Goal: Task Accomplishment & Management: Manage account settings

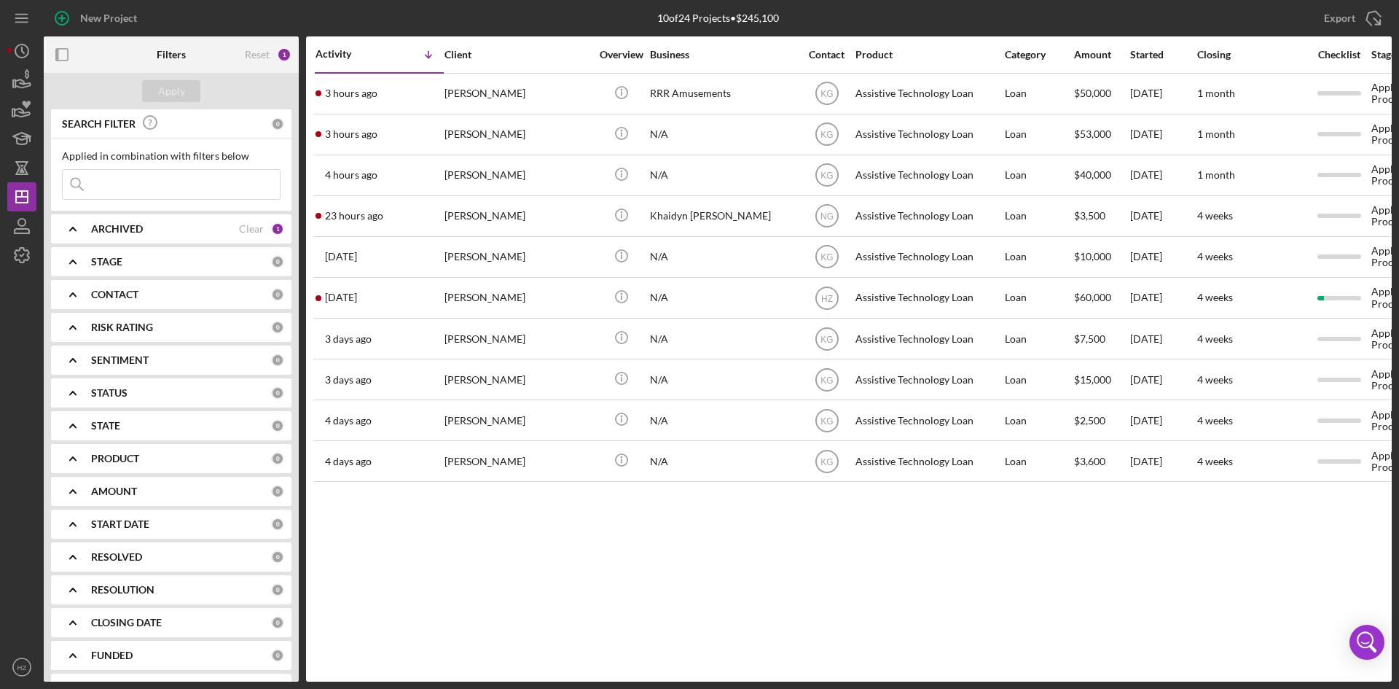
click at [485, 101] on div "[PERSON_NAME]" at bounding box center [518, 93] width 146 height 39
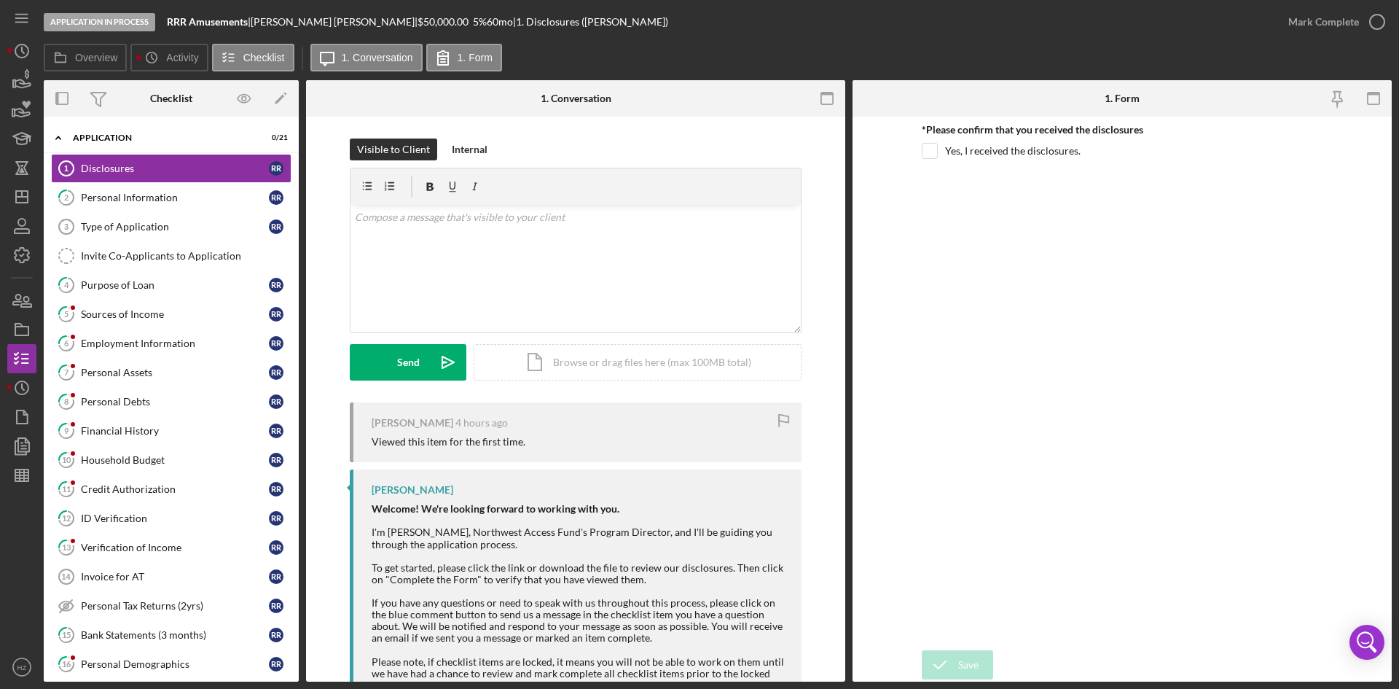
click at [829, 266] on div "Visible to Client Internal v Color teal Color pink Remove color Add row above A…" at bounding box center [575, 457] width 539 height 681
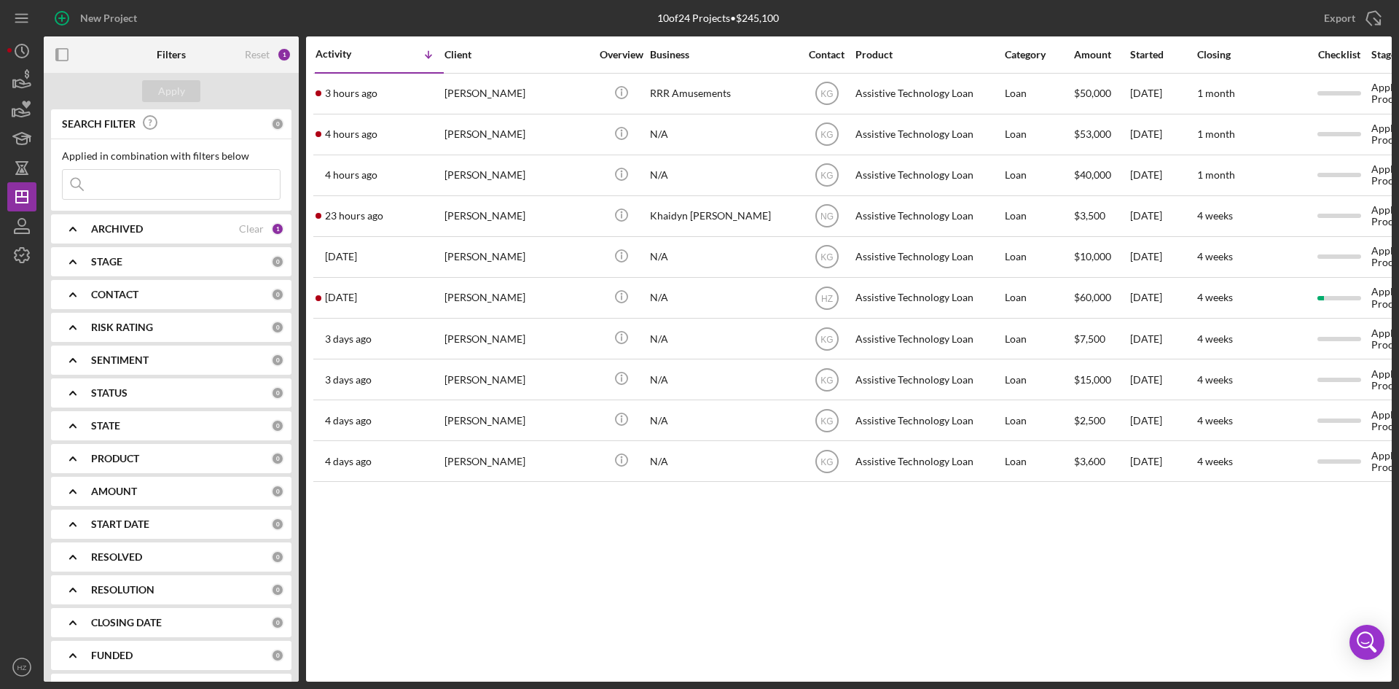
click at [464, 89] on div "[PERSON_NAME]" at bounding box center [518, 93] width 146 height 39
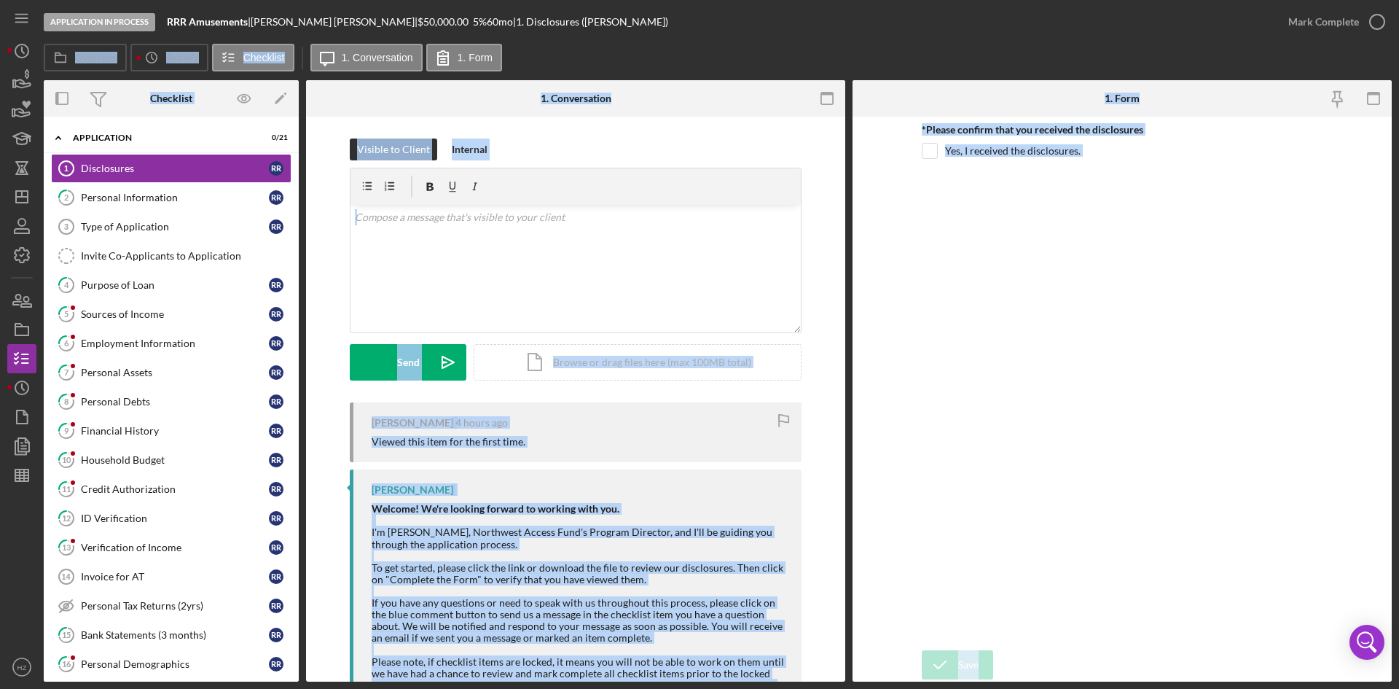
click at [612, 122] on div "Visible to Client Internal v Color teal Color pink Remove color Add row above A…" at bounding box center [575, 457] width 539 height 681
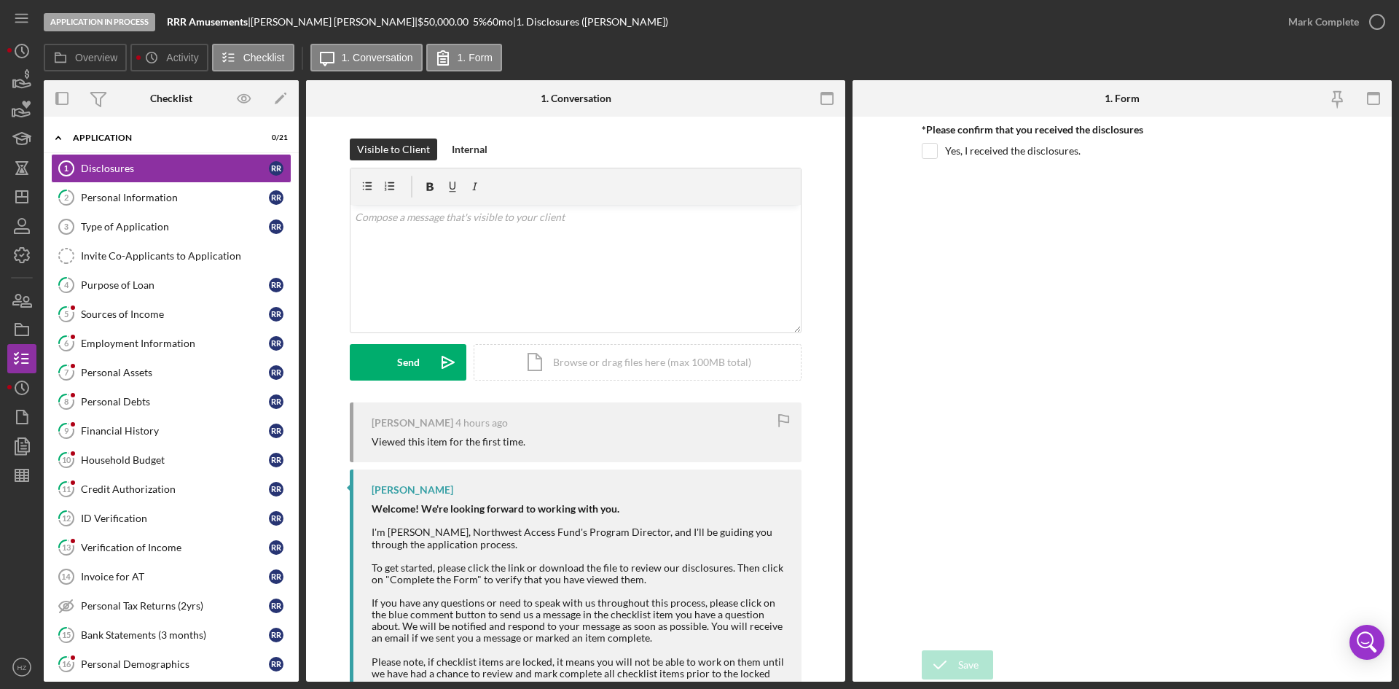
click at [129, 284] on div "Purpose of Loan" at bounding box center [175, 285] width 188 height 12
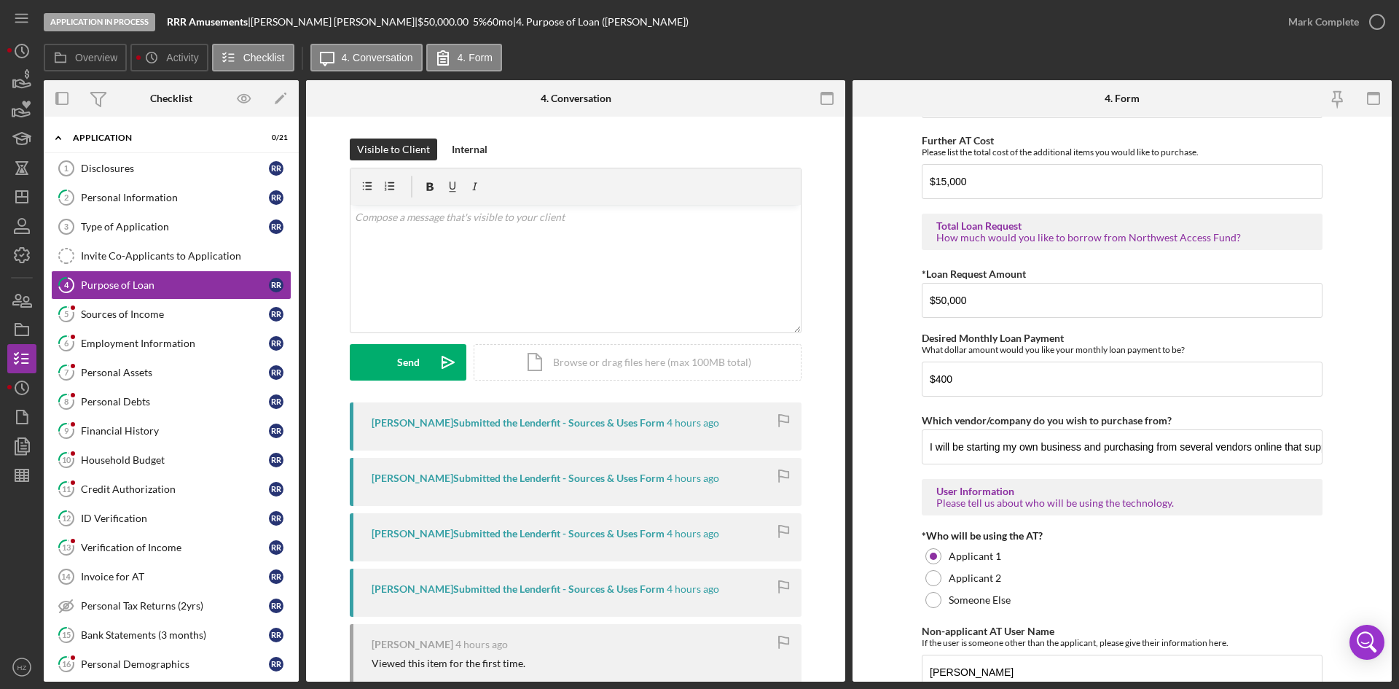
scroll to position [802, 0]
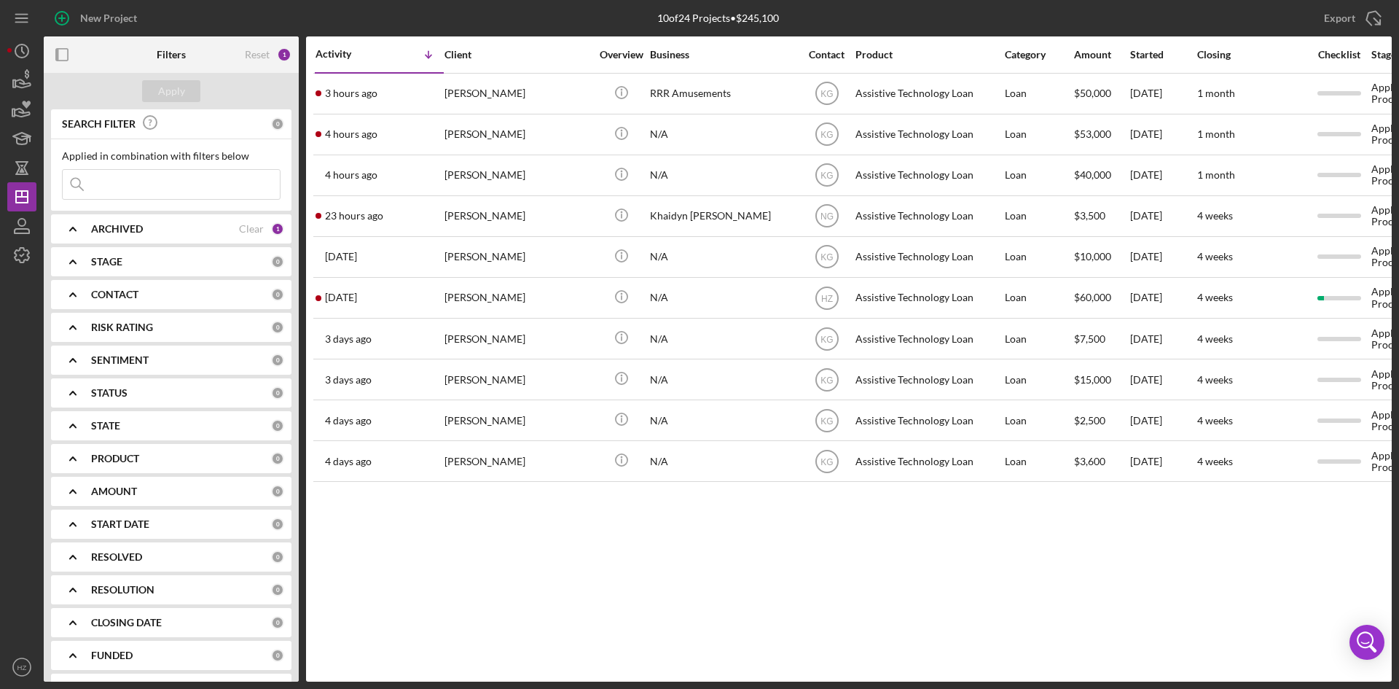
click at [485, 147] on div "[PERSON_NAME]" at bounding box center [518, 134] width 146 height 39
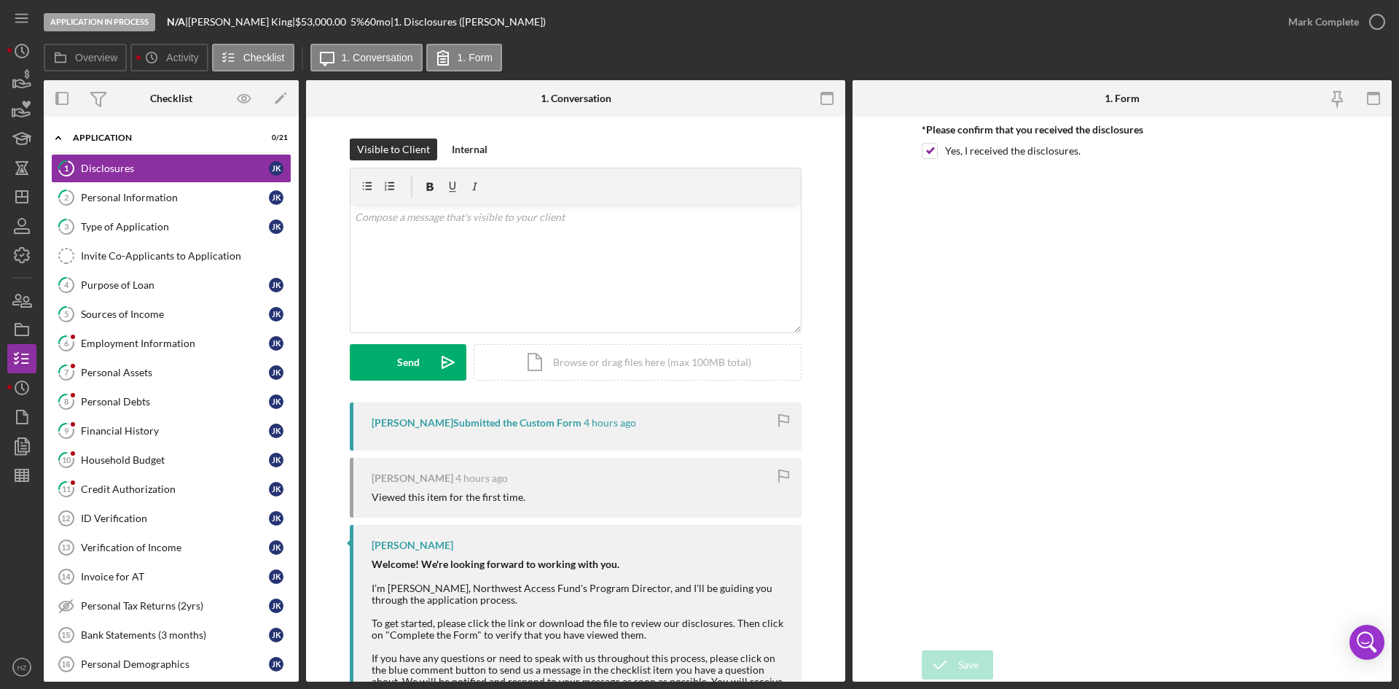
click at [129, 292] on link "4 Purpose of Loan J K" at bounding box center [171, 284] width 241 height 29
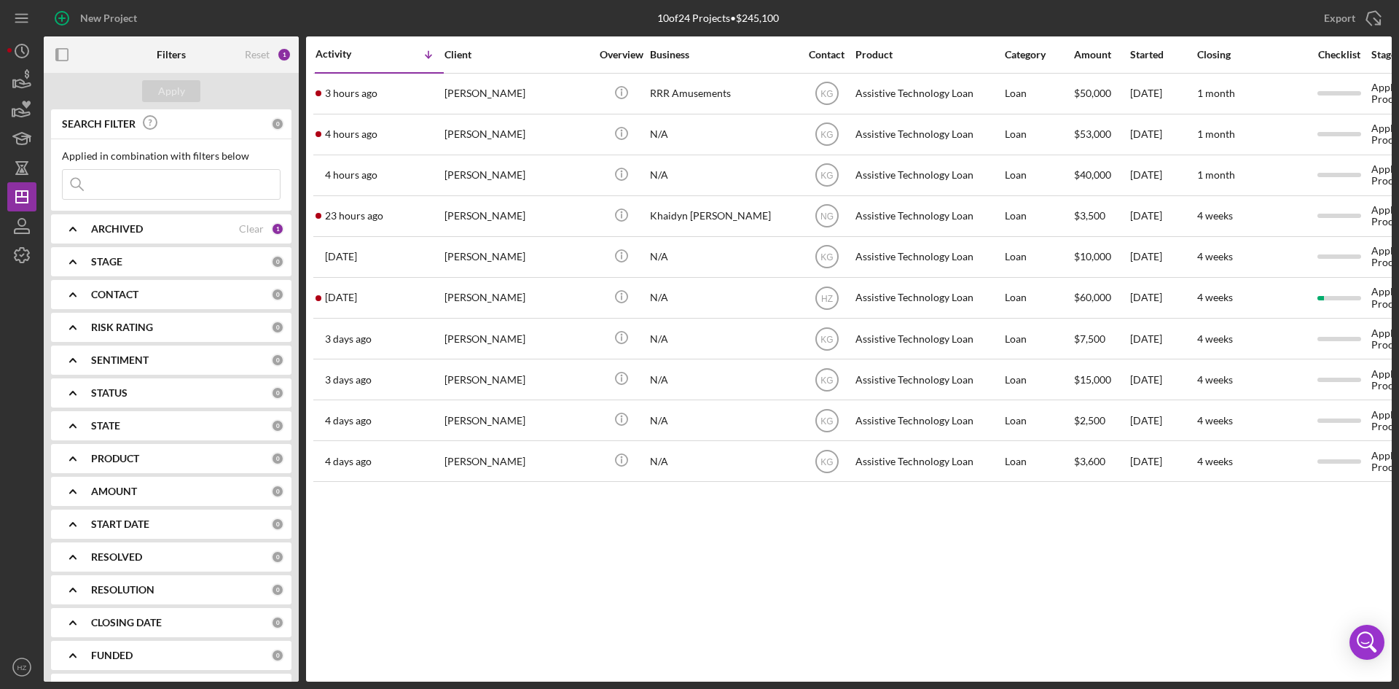
click at [512, 177] on div "[PERSON_NAME]" at bounding box center [518, 175] width 146 height 39
